Goal: Check status: Check status

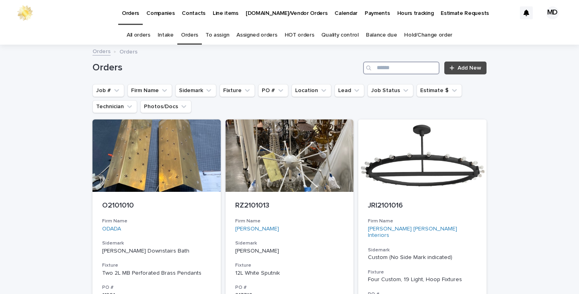
click at [385, 70] on input "Search" at bounding box center [401, 67] width 76 height 13
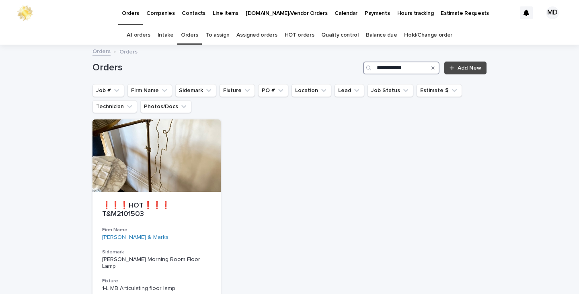
type input "**********"
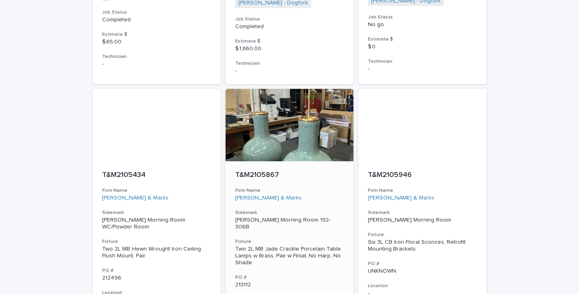
scroll to position [362, 0]
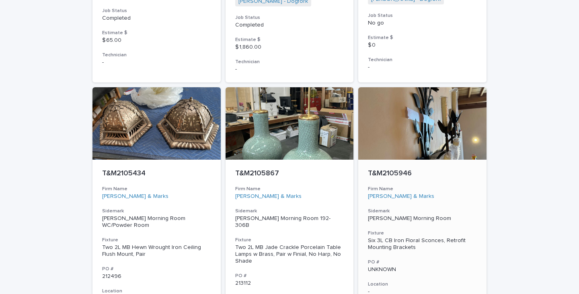
click at [398, 136] on div at bounding box center [422, 123] width 128 height 72
